Goal: Use online tool/utility

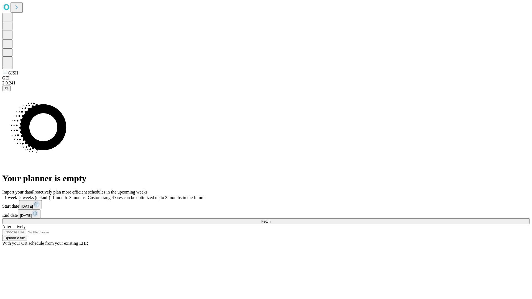
click at [270, 219] on span "Fetch" at bounding box center [265, 221] width 9 height 4
